Goal: Task Accomplishment & Management: Use online tool/utility

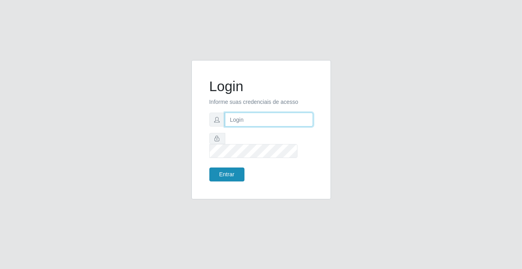
type input "[PERSON_NAME][EMAIL_ADDRESS][DOMAIN_NAME]"
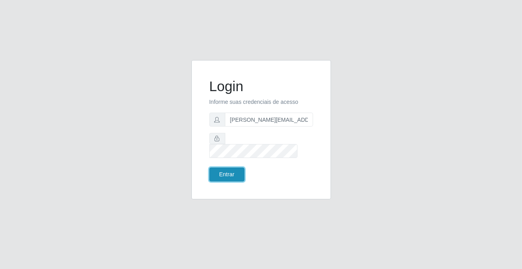
click at [229, 168] on button "Entrar" at bounding box center [226, 175] width 35 height 14
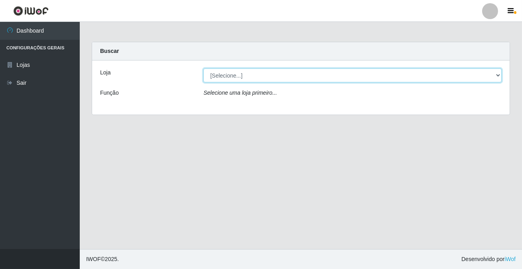
click at [237, 79] on select "[Selecione...] Rede Potiguar 2 - Macaíba" at bounding box center [352, 76] width 298 height 14
select select "101"
click at [203, 69] on select "[Selecione...] Rede Potiguar 2 - Macaíba" at bounding box center [352, 76] width 298 height 14
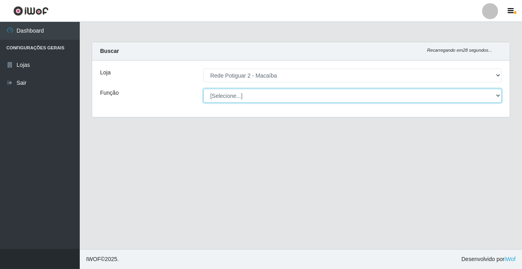
click at [241, 94] on select "[Selecione...] ASG ASG + ASG ++ Auxiliar de Estoque Balconista Embalador Reposi…" at bounding box center [352, 96] width 298 height 14
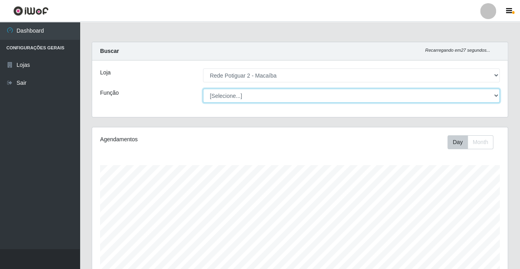
scroll to position [165, 415]
click at [238, 94] on select "[Selecione...] ASG ASG + ASG ++ Auxiliar de Estoque Balconista Embalador Reposi…" at bounding box center [351, 96] width 297 height 14
select select "1"
click at [203, 89] on select "[Selecione...] ASG ASG + ASG ++ Auxiliar de Estoque Balconista Embalador Reposi…" at bounding box center [351, 96] width 297 height 14
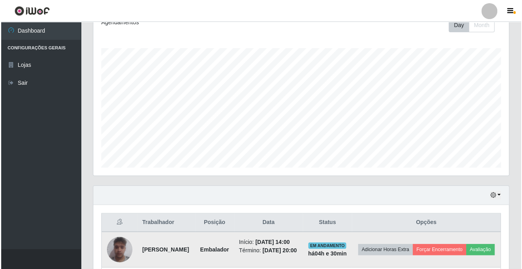
scroll to position [200, 0]
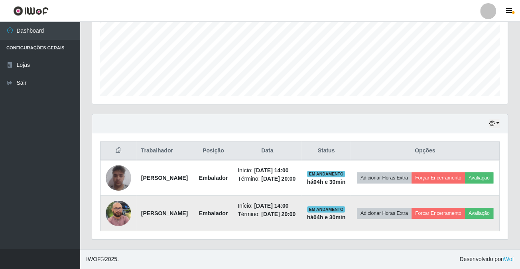
click at [118, 207] on img at bounding box center [119, 213] width 26 height 25
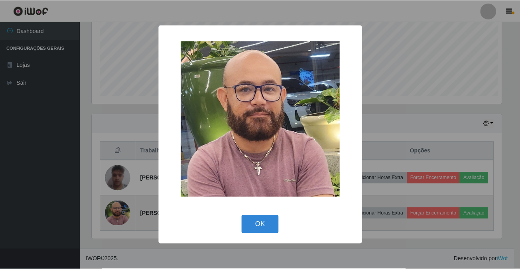
scroll to position [165, 411]
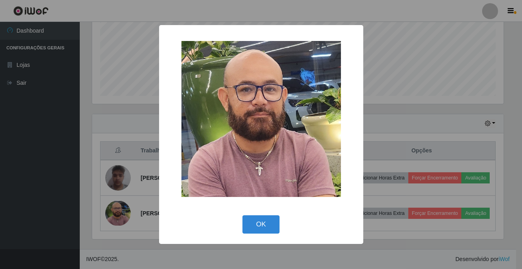
click at [429, 44] on div "× OK Cancel" at bounding box center [261, 134] width 522 height 269
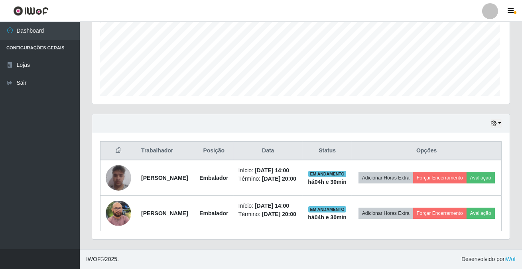
scroll to position [165, 415]
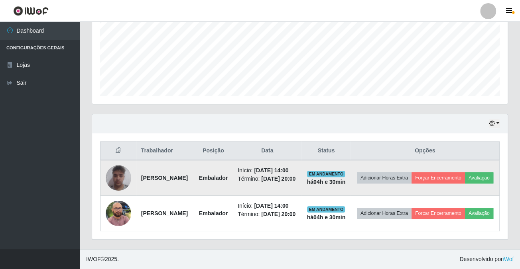
click at [118, 170] on img at bounding box center [119, 178] width 26 height 34
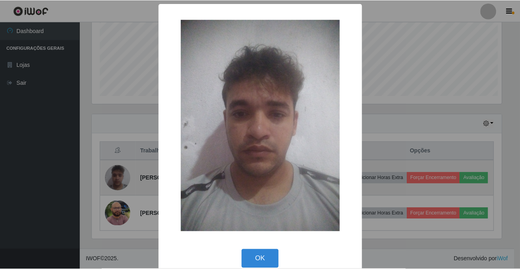
scroll to position [165, 411]
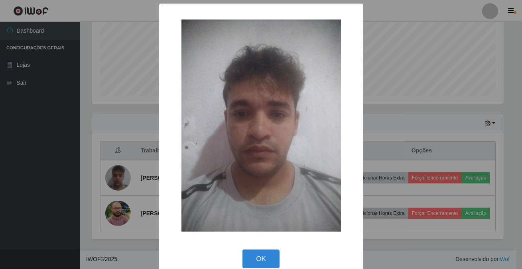
click at [419, 41] on div "× OK Cancel" at bounding box center [261, 134] width 522 height 269
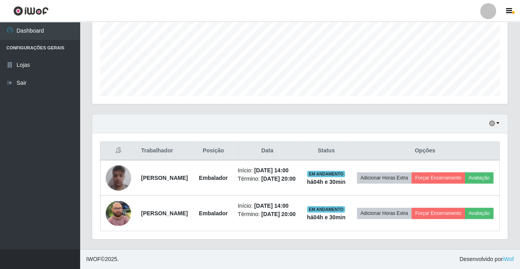
scroll to position [165, 415]
